Goal: Transaction & Acquisition: Book appointment/travel/reservation

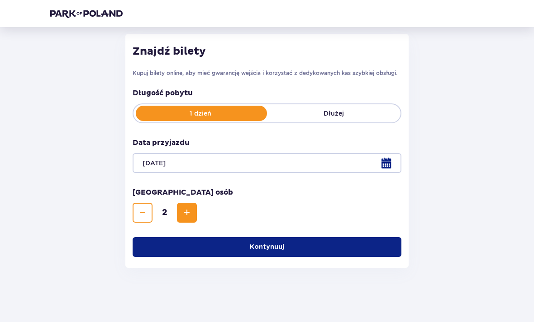
scroll to position [113, 0]
click at [371, 308] on div "Wróć Pomiń ten krok Bilety Karta Unlimited Zapłać raz, korzystaj przez cały rok…" at bounding box center [267, 118] width 534 height 409
click at [335, 247] on button "Kontynuuj" at bounding box center [266, 247] width 269 height 20
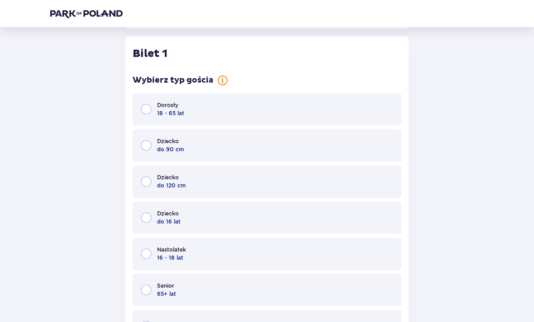
scroll to position [354, 0]
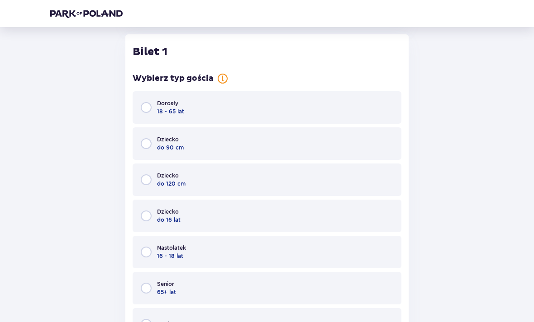
click at [337, 109] on div "Dorosły 18 - 65 lat" at bounding box center [266, 107] width 269 height 33
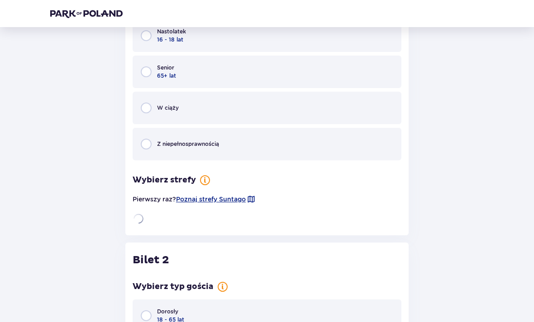
scroll to position [591, 0]
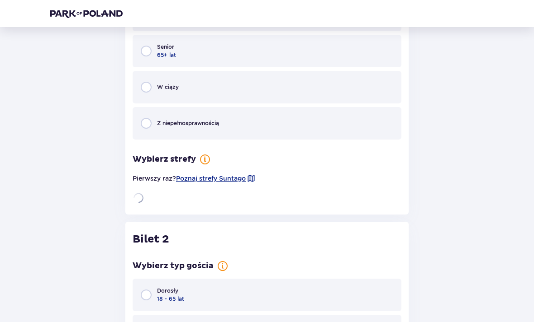
click at [146, 297] on input "radio" at bounding box center [146, 295] width 11 height 11
radio input "true"
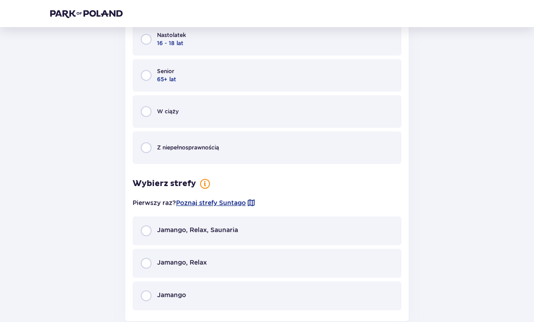
scroll to position [1077, 0]
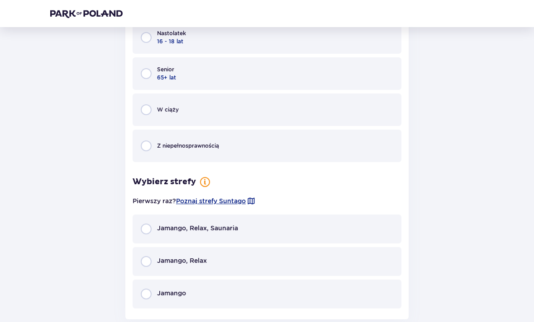
click at [237, 231] on div "Jamango, Relax, Saunaria" at bounding box center [266, 229] width 269 height 29
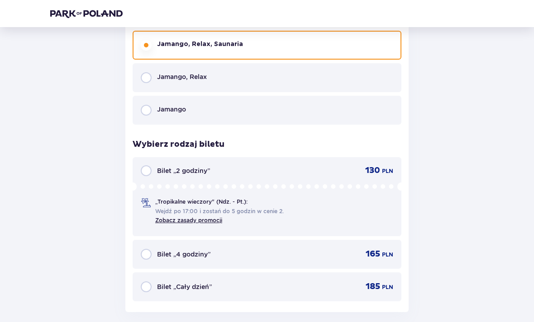
scroll to position [1311, 0]
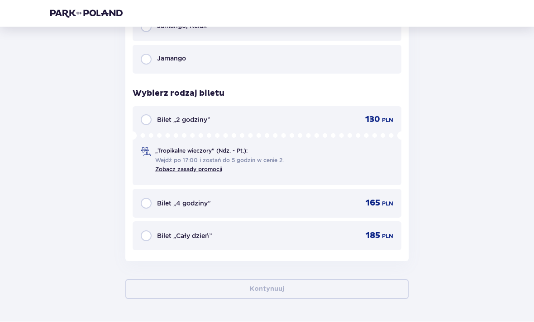
click at [148, 123] on input "radio" at bounding box center [146, 120] width 11 height 11
radio input "true"
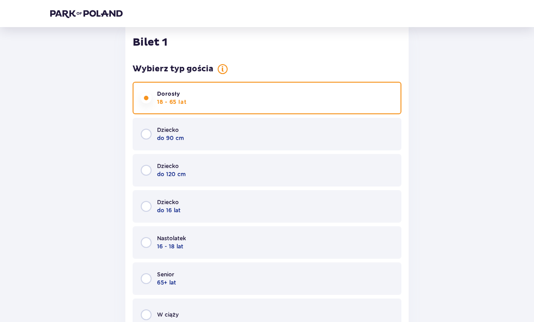
scroll to position [354, 0]
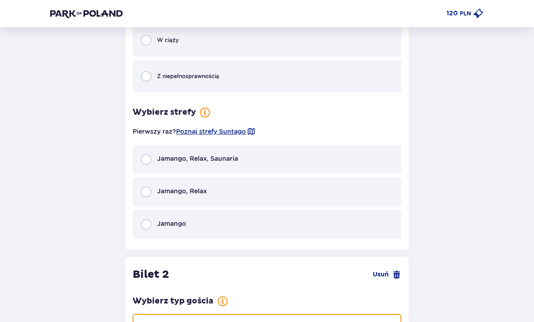
click at [190, 162] on p "Jamango, Relax, Saunaria" at bounding box center [197, 159] width 81 height 9
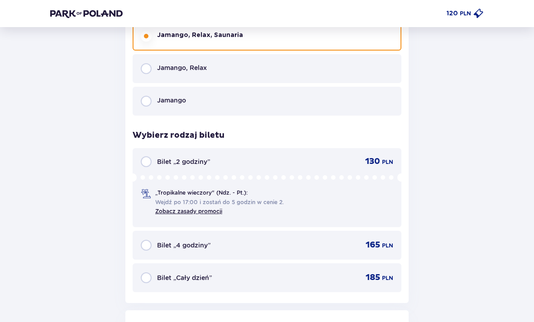
scroll to position [750, 0]
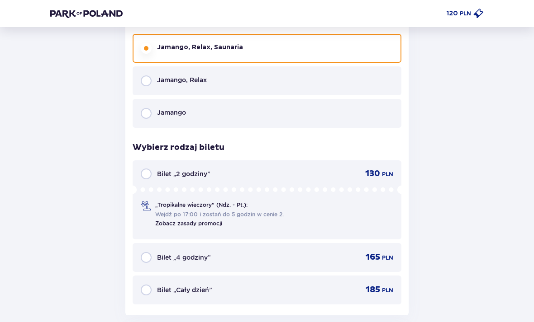
click at [150, 173] on input "radio" at bounding box center [146, 174] width 11 height 11
radio input "true"
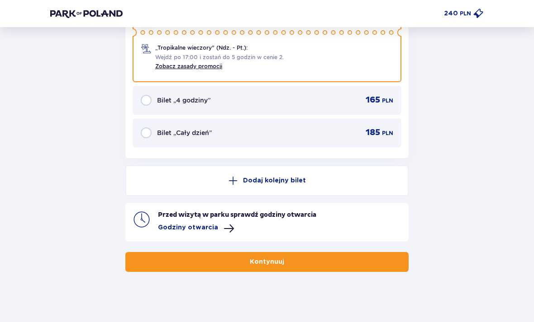
scroll to position [1592, 0]
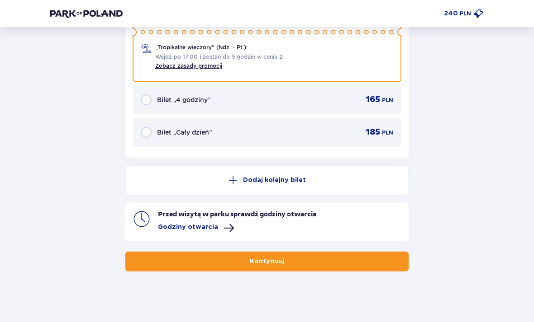
click at [283, 258] on span "button" at bounding box center [285, 261] width 9 height 9
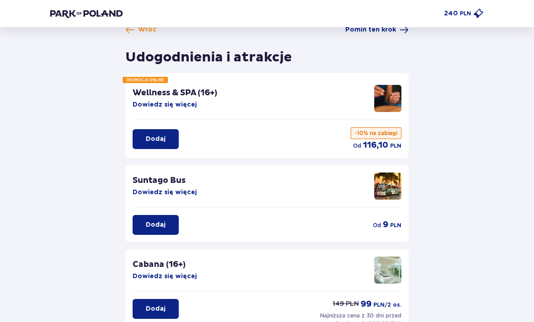
scroll to position [14, 0]
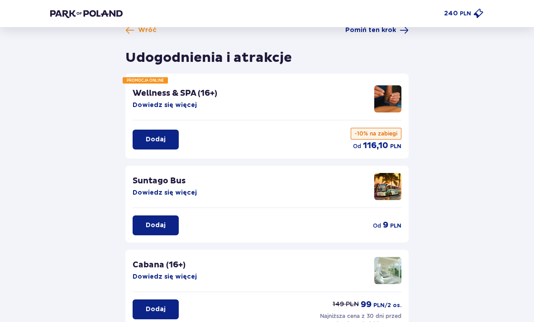
click at [156, 262] on p "Cabana (16+)" at bounding box center [158, 265] width 53 height 11
click at [184, 281] on button "Dowiedz się więcej" at bounding box center [164, 277] width 64 height 9
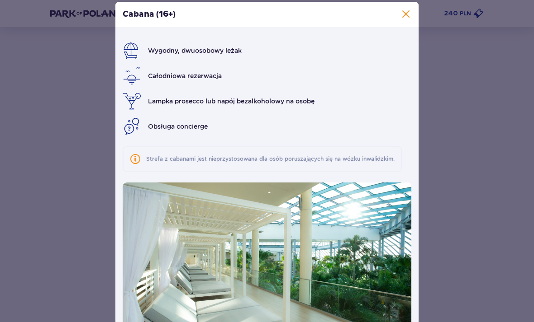
click at [408, 20] on span at bounding box center [405, 14] width 11 height 11
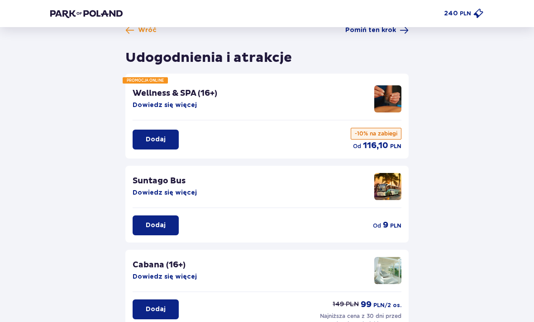
click at [181, 106] on button "Dowiedz się więcej" at bounding box center [164, 105] width 64 height 9
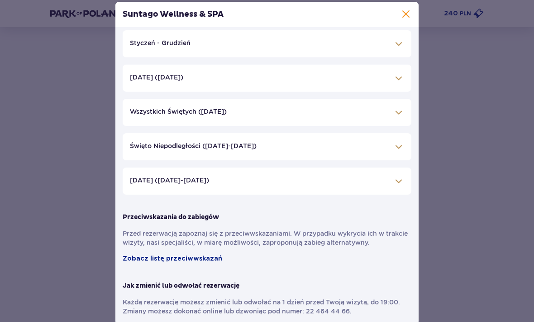
scroll to position [174, 0]
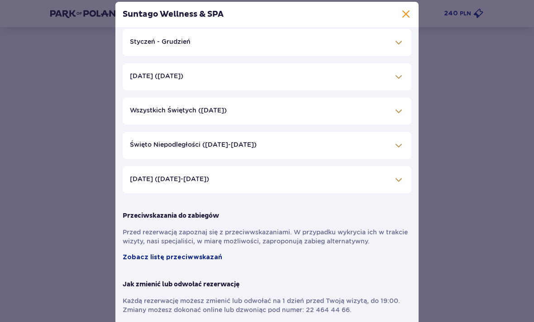
click at [398, 48] on span at bounding box center [398, 42] width 11 height 11
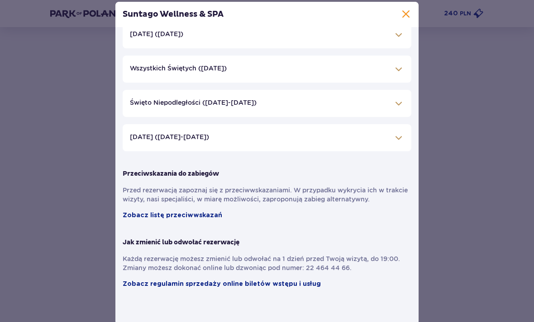
scroll to position [436, 0]
click at [464, 322] on div "Suntago Wellness & SPA Pełni pasji profesjonaliści , którzy pomogą Ci dobrać za…" at bounding box center [267, 163] width 534 height 327
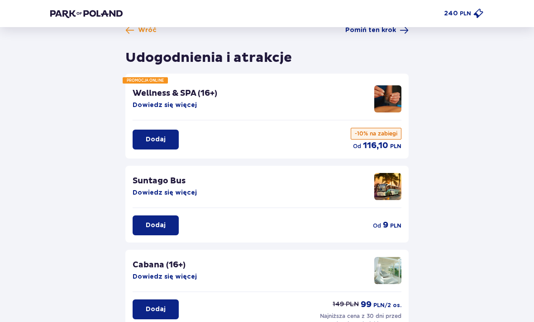
click at [382, 136] on p "-10% na zabiegi" at bounding box center [375, 134] width 51 height 12
click at [149, 135] on button "Dodaj" at bounding box center [155, 140] width 46 height 20
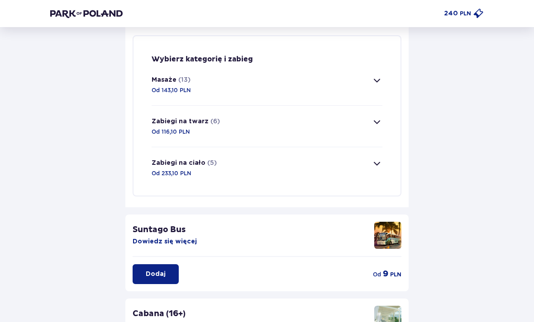
scroll to position [156, 0]
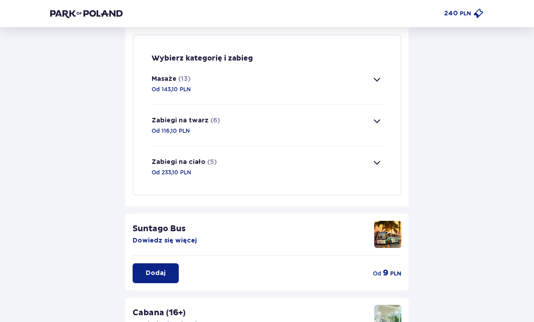
click at [378, 81] on span "button" at bounding box center [376, 79] width 11 height 11
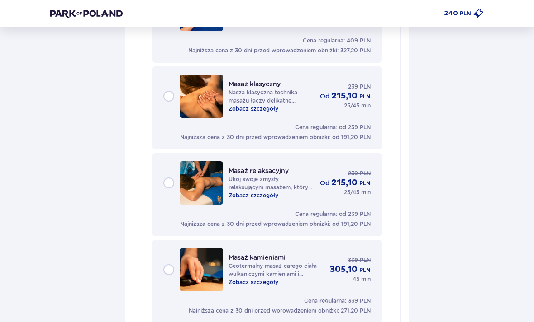
scroll to position [446, 0]
